Goal: Task Accomplishment & Management: Understand process/instructions

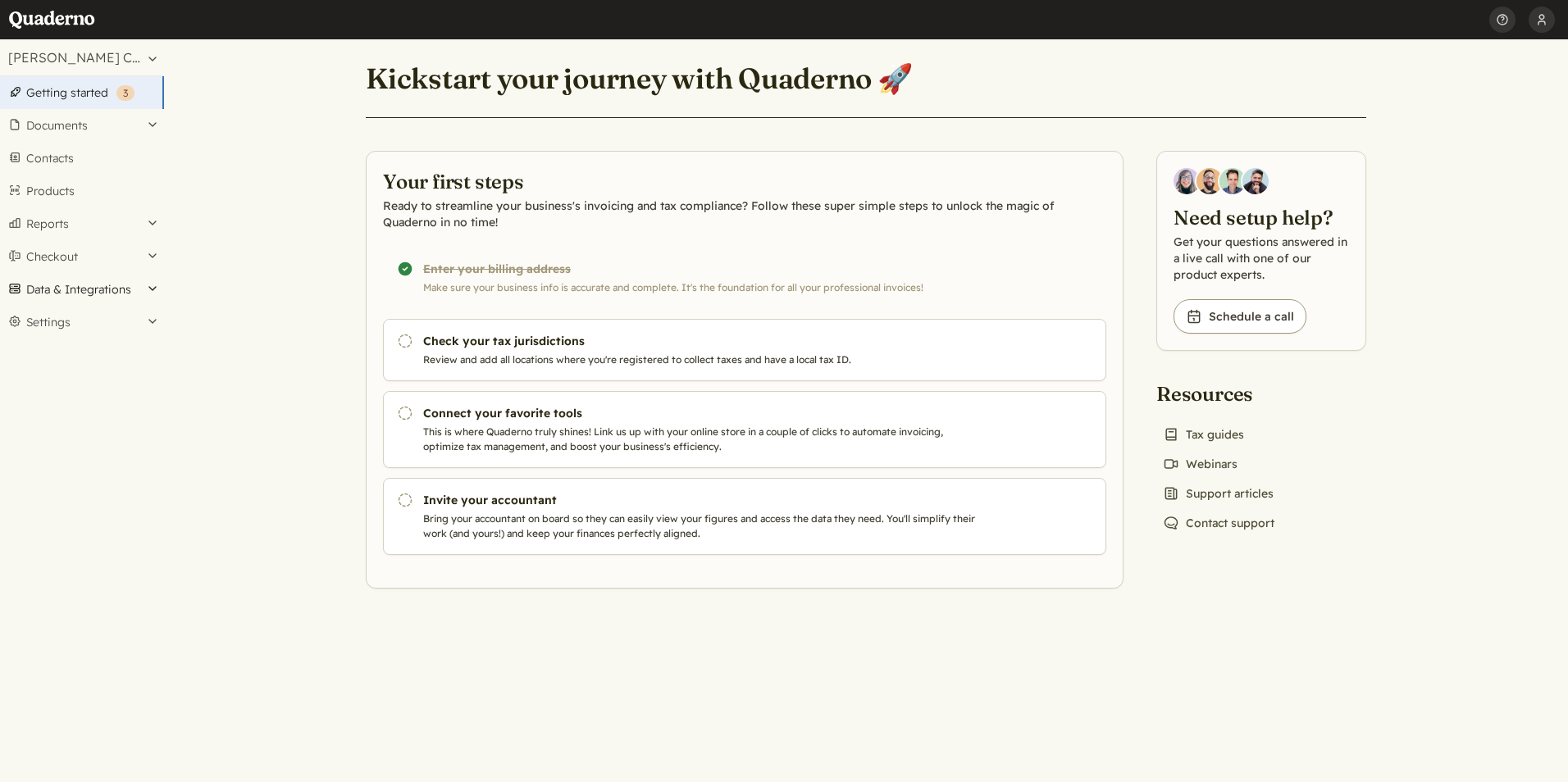
click at [149, 288] on button "Data & Integrations" at bounding box center [82, 290] width 164 height 33
click at [98, 313] on link "Integrations" at bounding box center [82, 317] width 164 height 23
click at [157, 285] on button "Data & Integrations" at bounding box center [82, 290] width 164 height 33
click at [84, 314] on link "Integrations" at bounding box center [82, 317] width 164 height 23
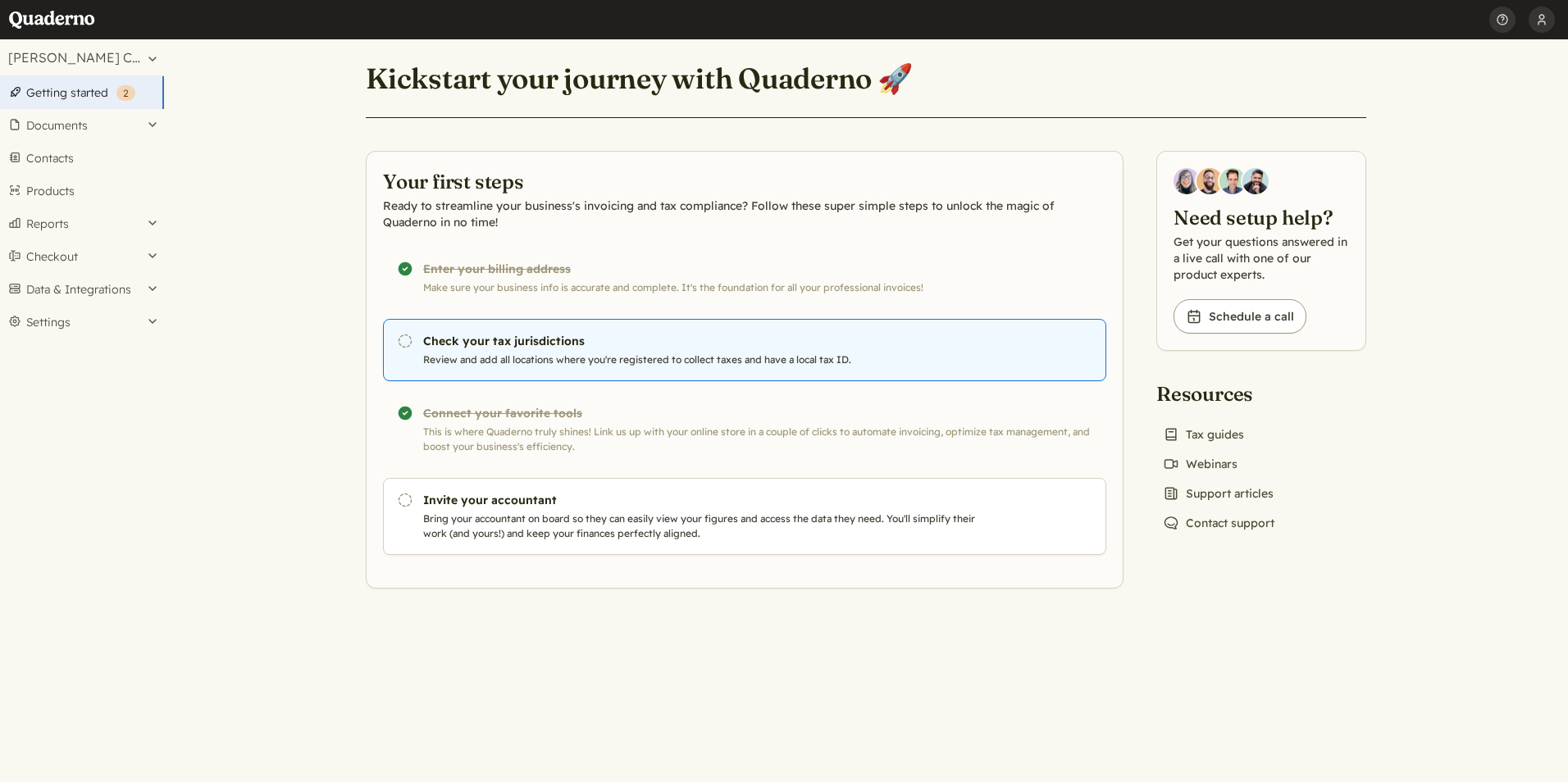
click at [469, 341] on h3 "Check your tax jurisdictions" at bounding box center [703, 341] width 559 height 16
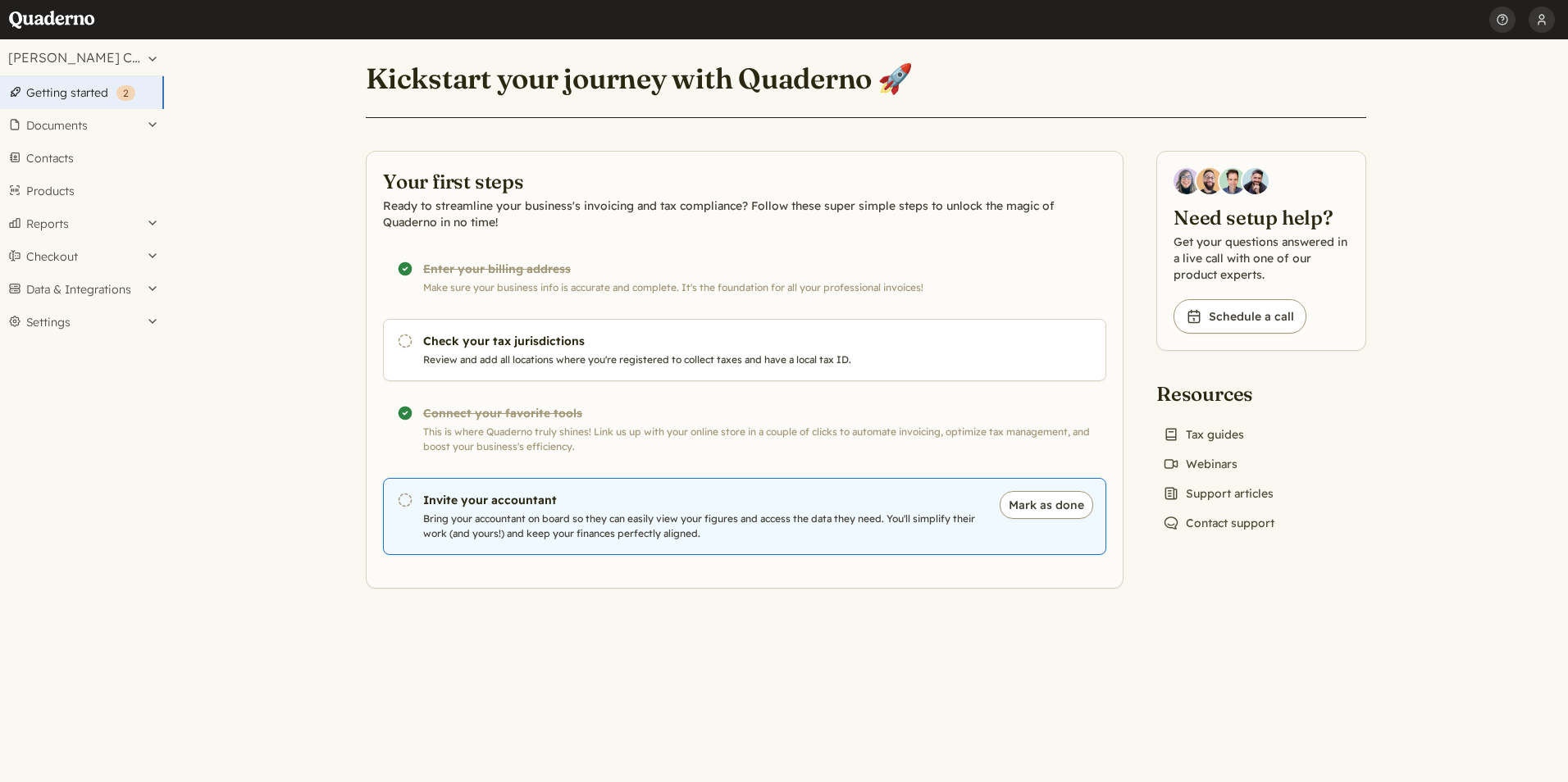
click at [498, 509] on h3 "Invite your accountant" at bounding box center [703, 500] width 559 height 16
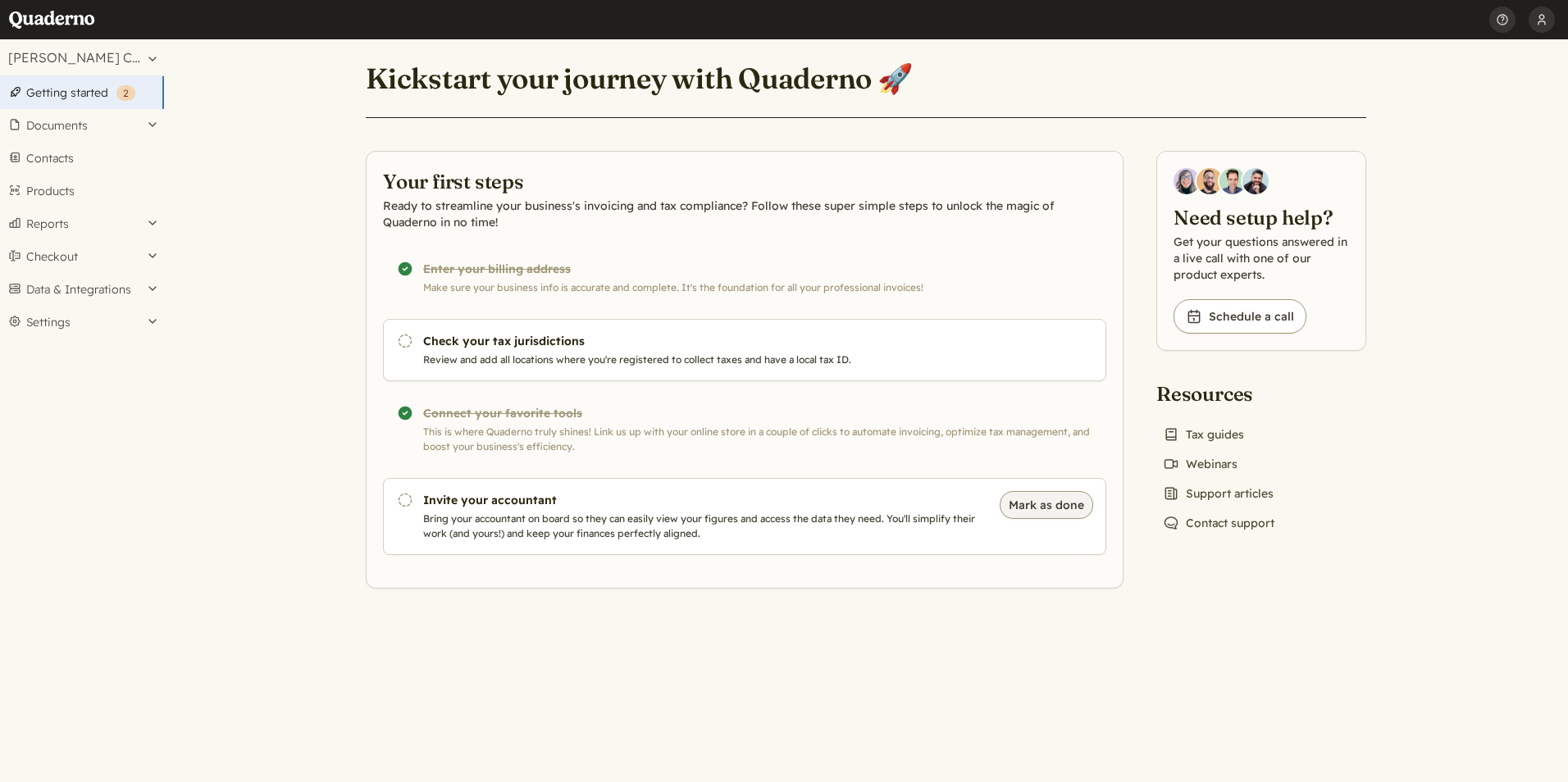
click at [1046, 504] on button "Mark as done" at bounding box center [1046, 505] width 93 height 28
click at [43, 122] on button "Documents" at bounding box center [82, 126] width 164 height 33
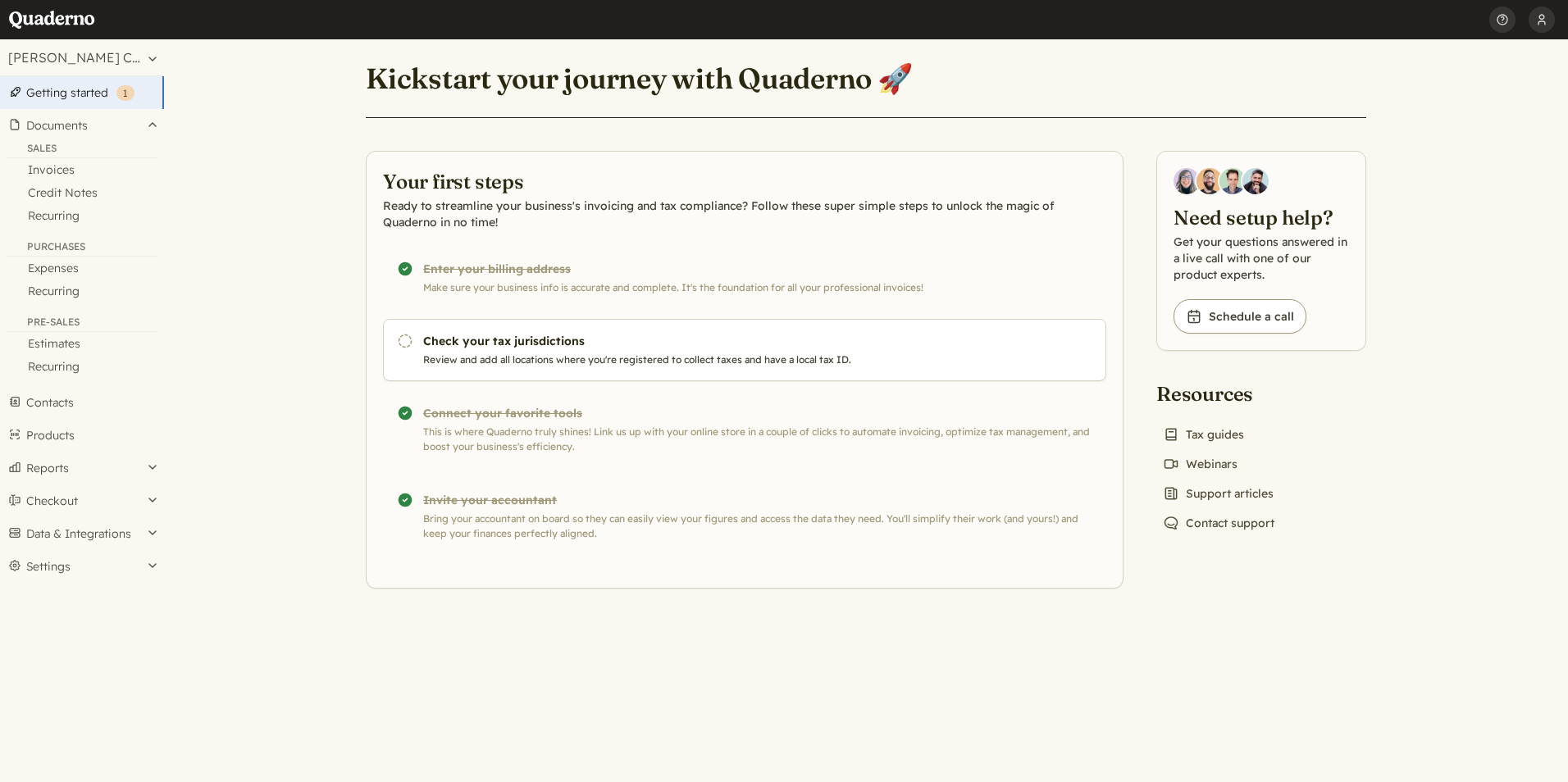
click at [69, 84] on link "Getting started ( 1 )" at bounding box center [82, 92] width 164 height 33
click at [78, 62] on button "[PERSON_NAME] Consulting, LLC" at bounding box center [82, 58] width 164 height 36
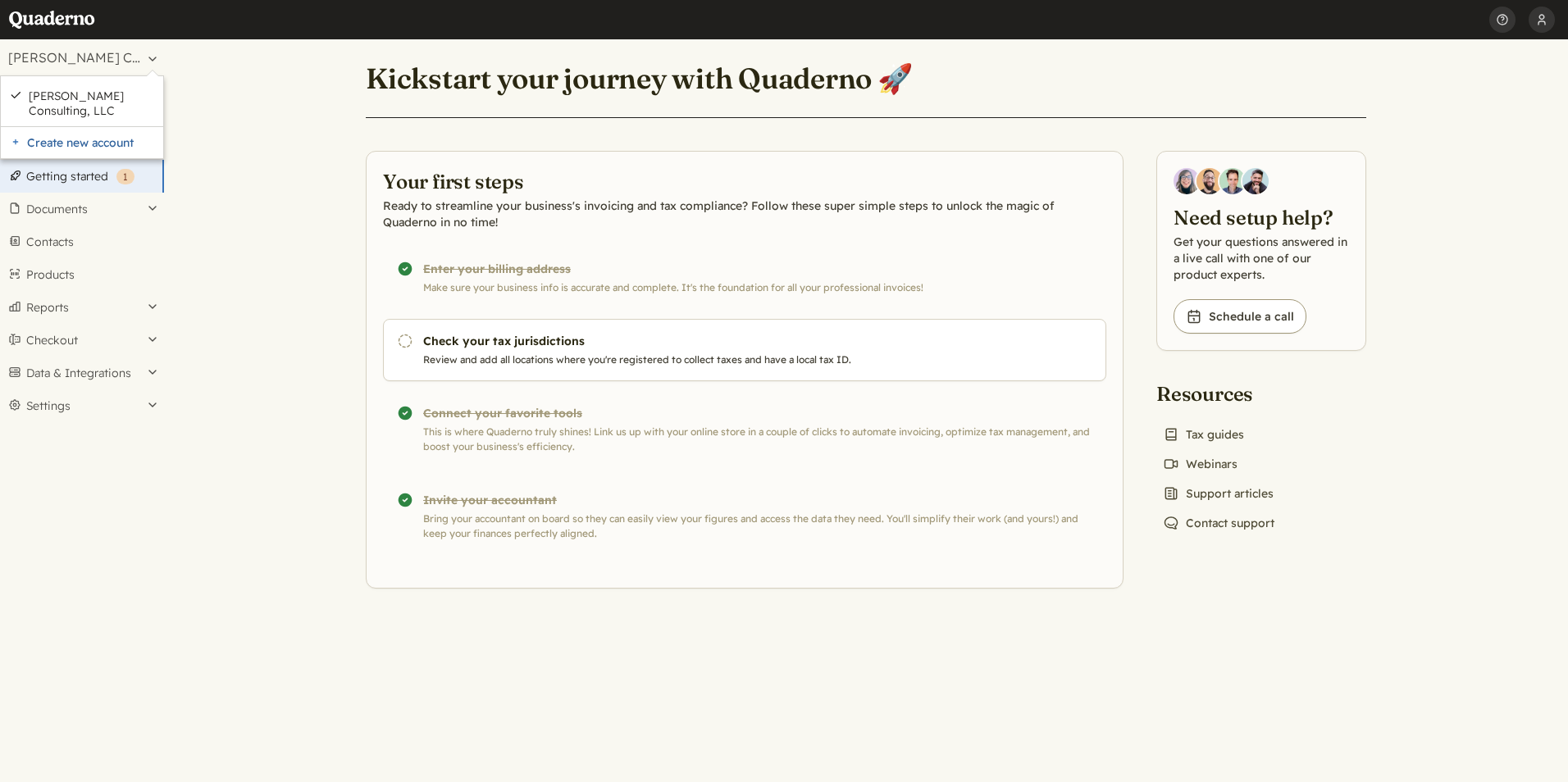
click at [216, 577] on main "Kickstart your journey with Quaderno 🚀 Your first steps Ready to streamline you…" at bounding box center [865, 411] width 1403 height 743
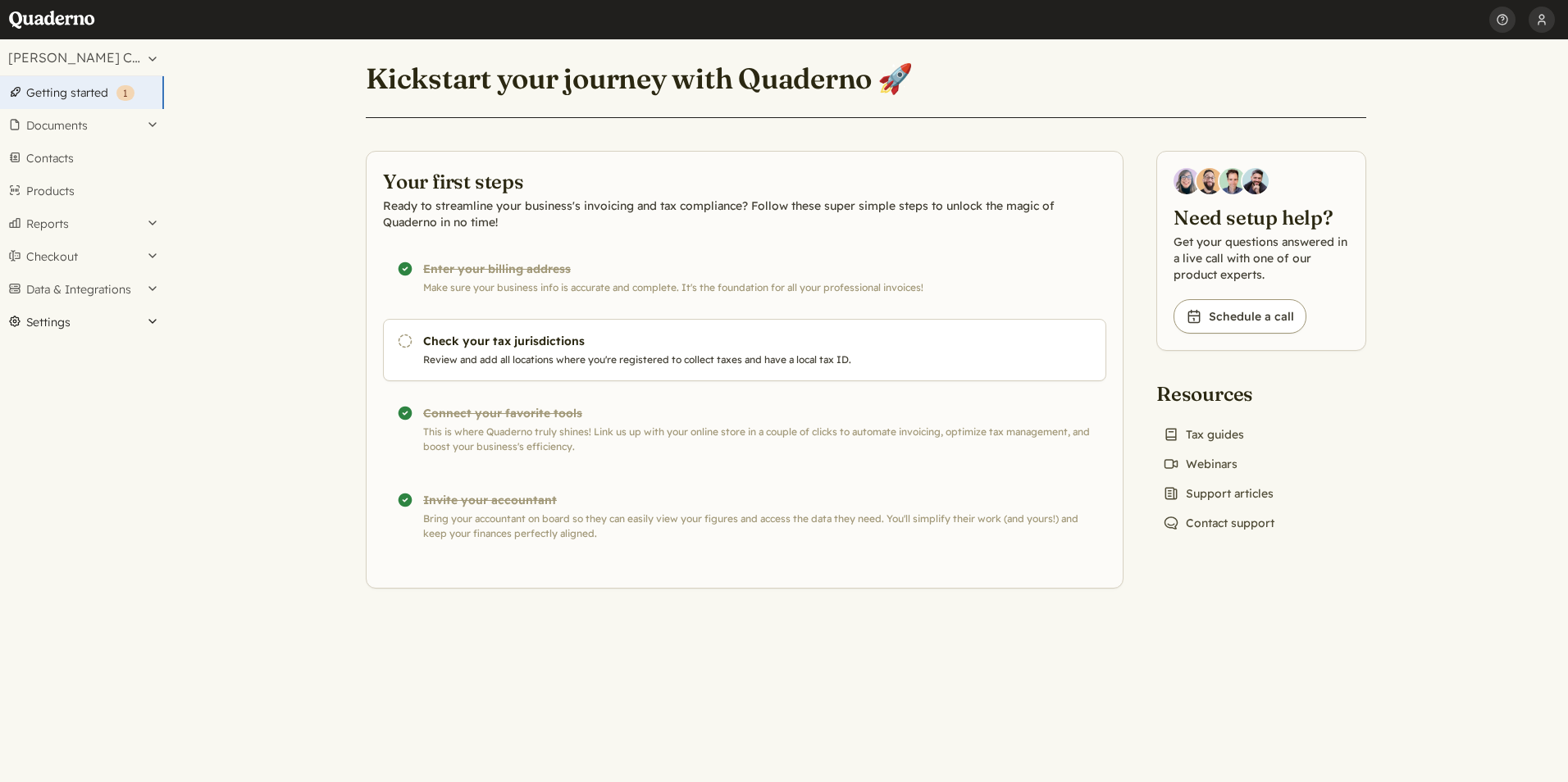
click at [152, 317] on button "Settings" at bounding box center [82, 322] width 164 height 33
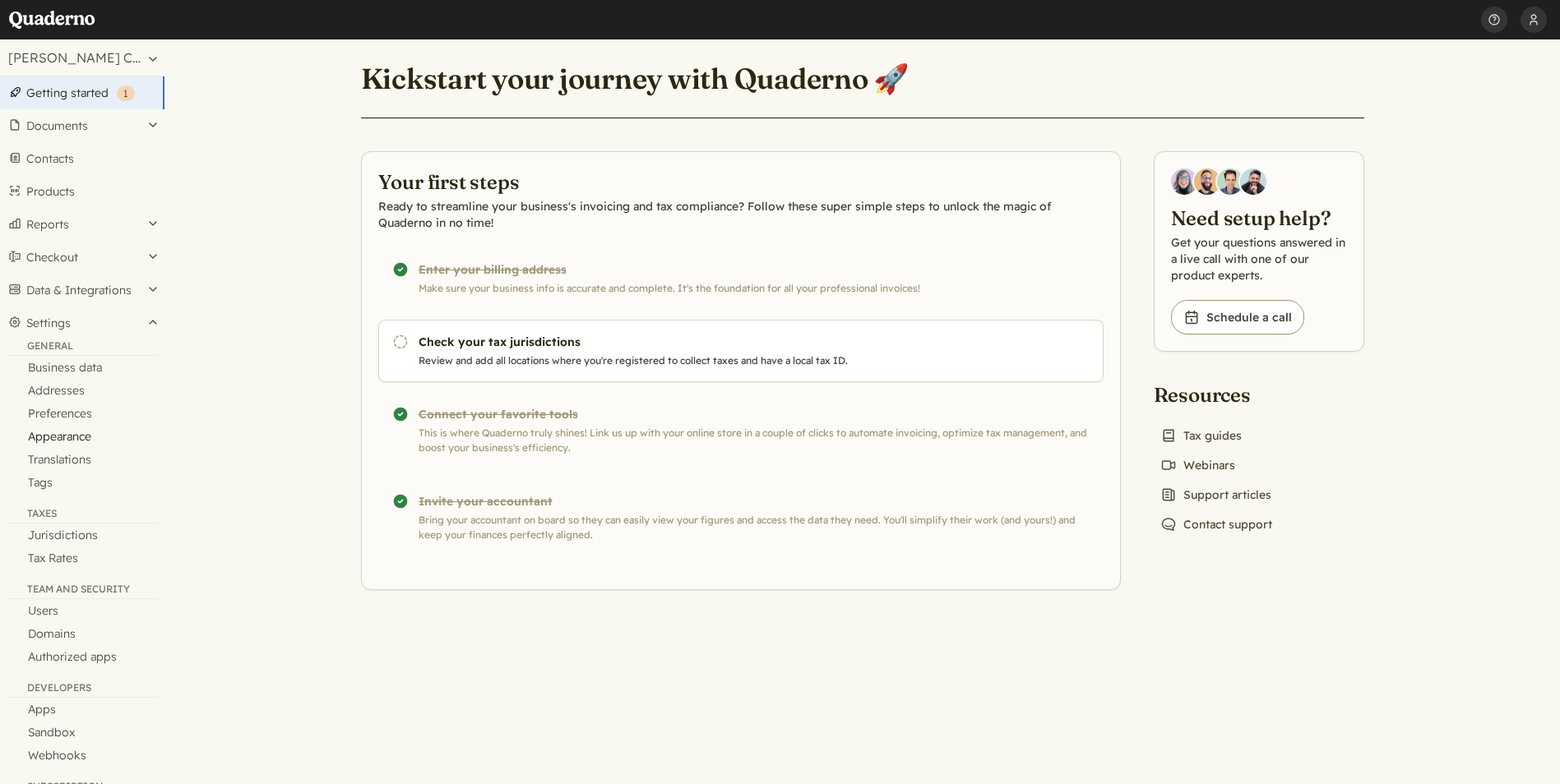
click at [68, 437] on link "Appearance" at bounding box center [82, 437] width 164 height 23
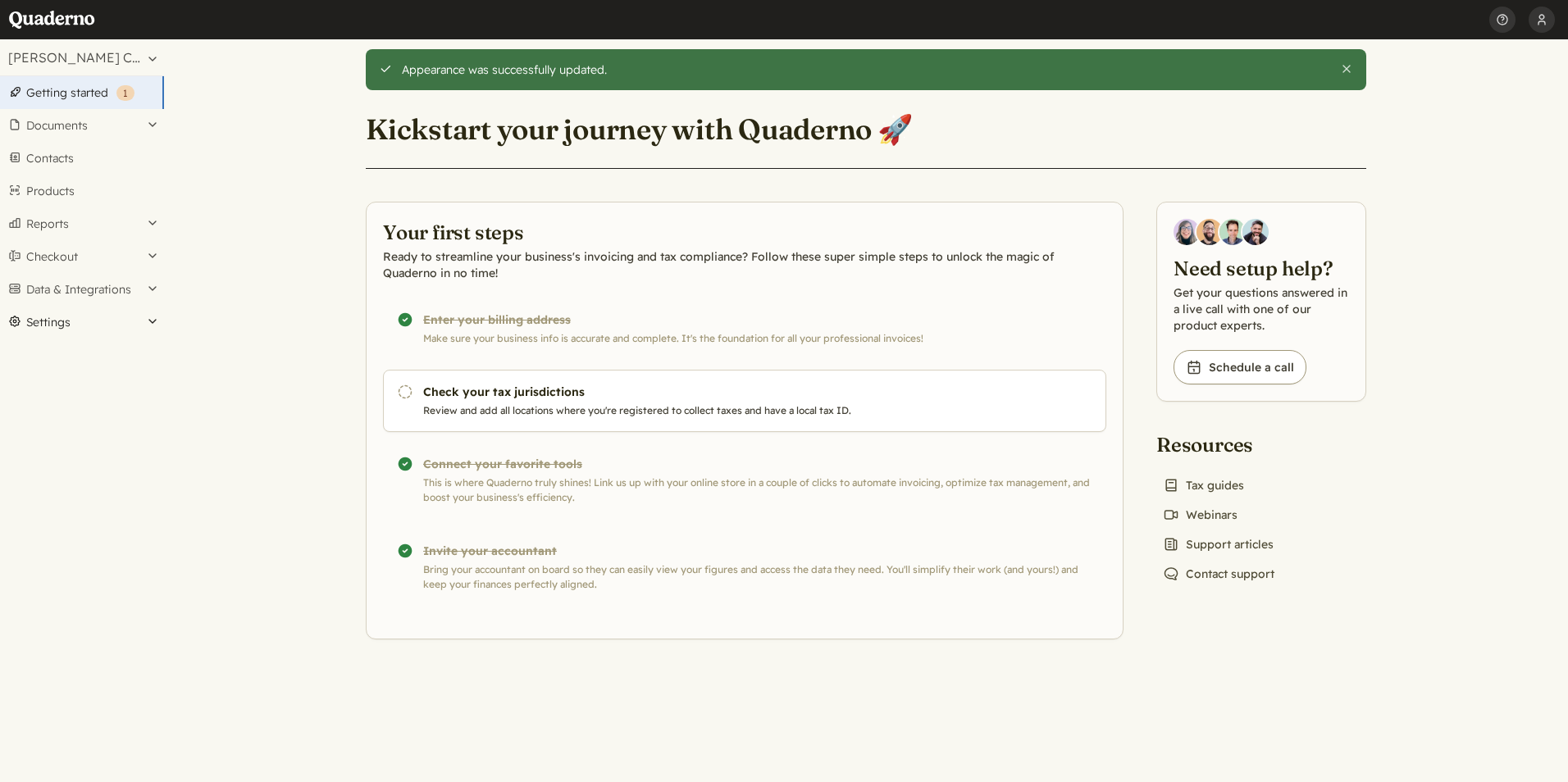
click at [151, 315] on button "Settings" at bounding box center [82, 322] width 164 height 33
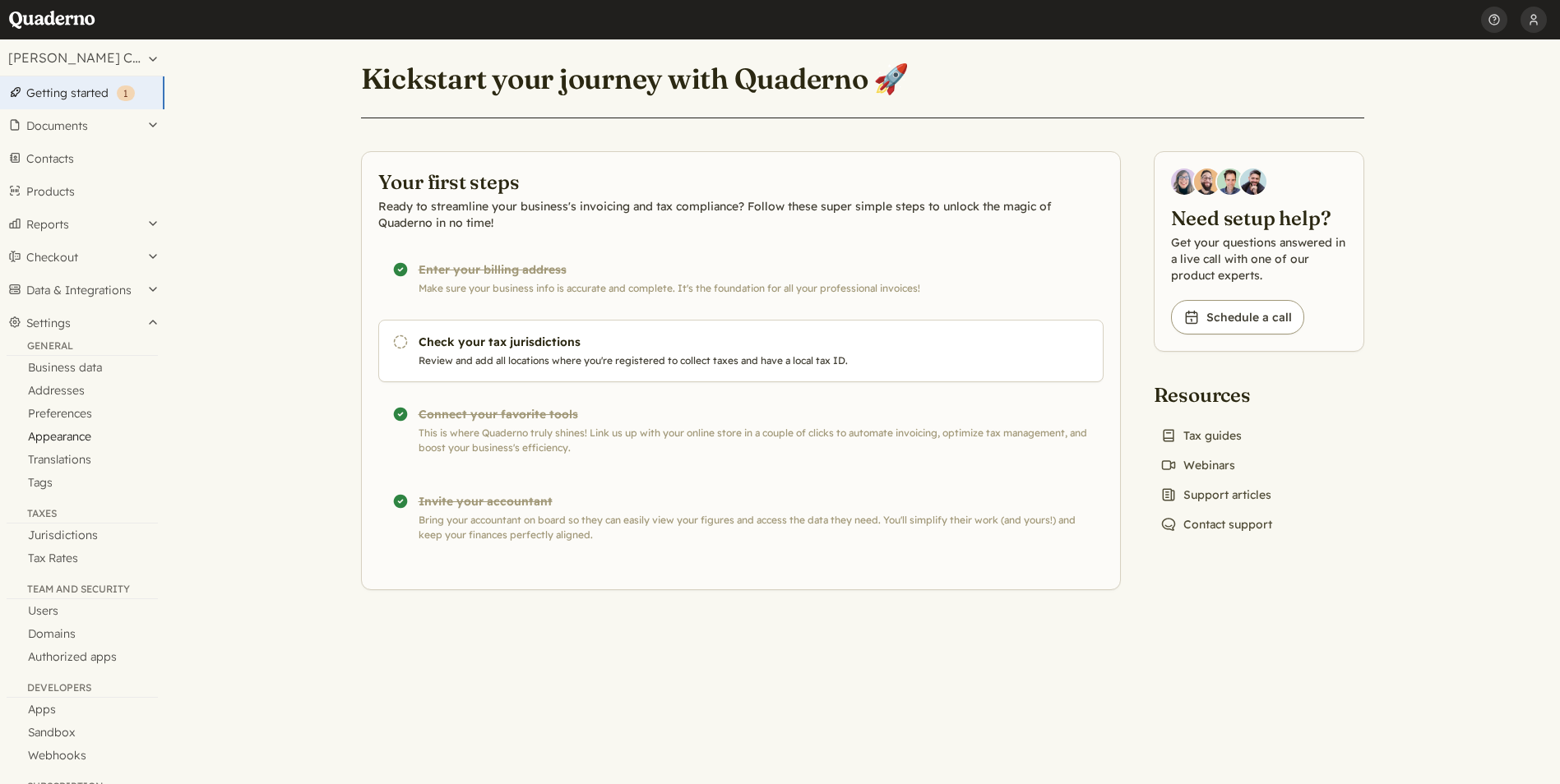
click at [64, 436] on link "Appearance" at bounding box center [82, 437] width 164 height 23
